Goal: Navigation & Orientation: Understand site structure

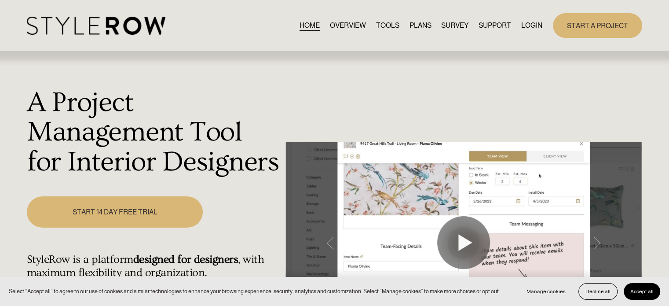
click at [376, 25] on link "TOOLS" at bounding box center [387, 25] width 23 height 12
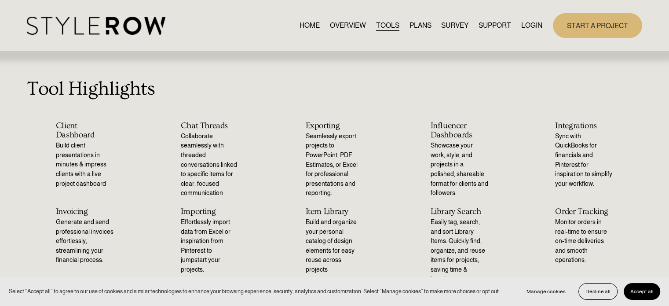
click at [336, 24] on link "OVERVIEW" at bounding box center [348, 25] width 36 height 12
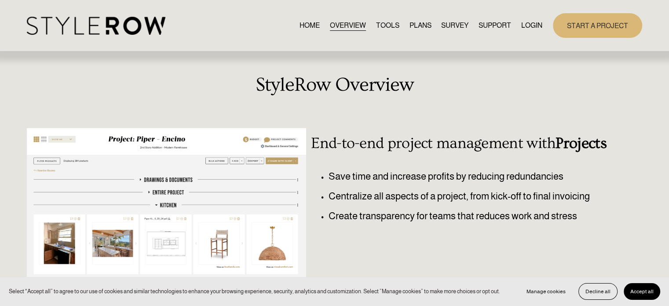
click at [301, 23] on link "HOME" at bounding box center [310, 25] width 20 height 12
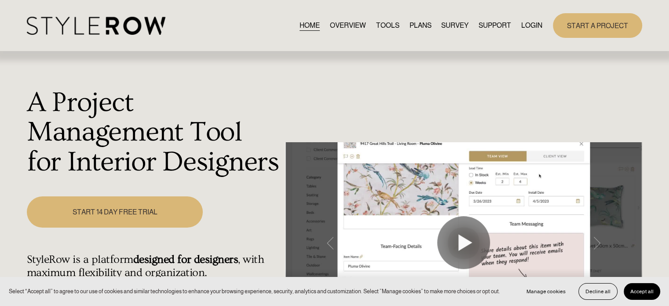
click at [422, 26] on link "PLANS" at bounding box center [420, 25] width 22 height 12
